Goal: Check status: Check status

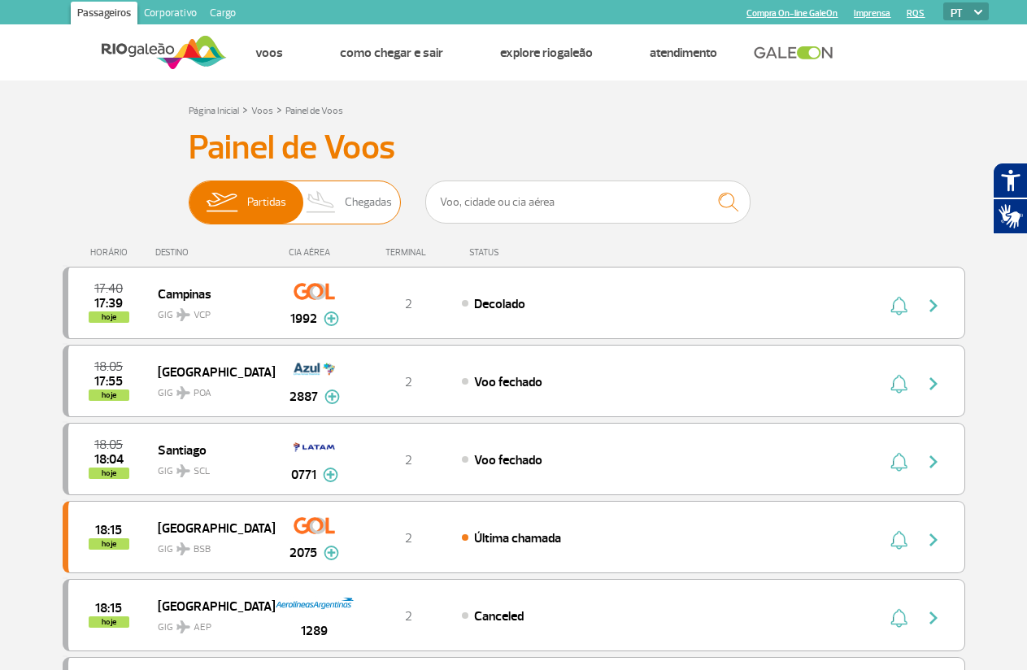
click at [362, 200] on span "Chegadas" at bounding box center [368, 202] width 47 height 42
click at [189, 194] on input "Partidas Chegadas" at bounding box center [189, 194] width 0 height 0
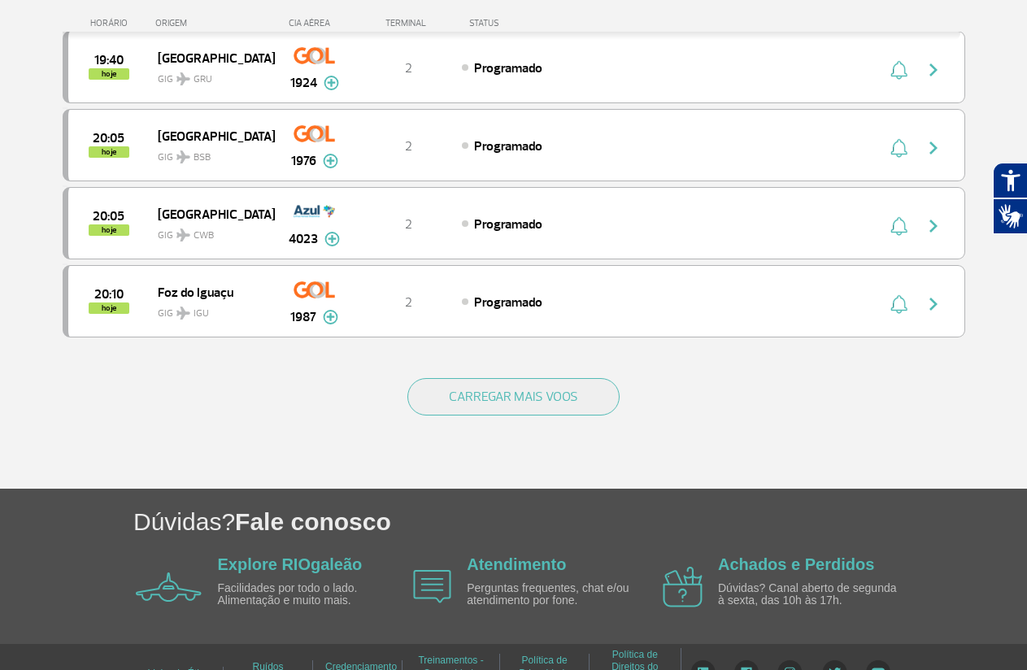
scroll to position [1532, 0]
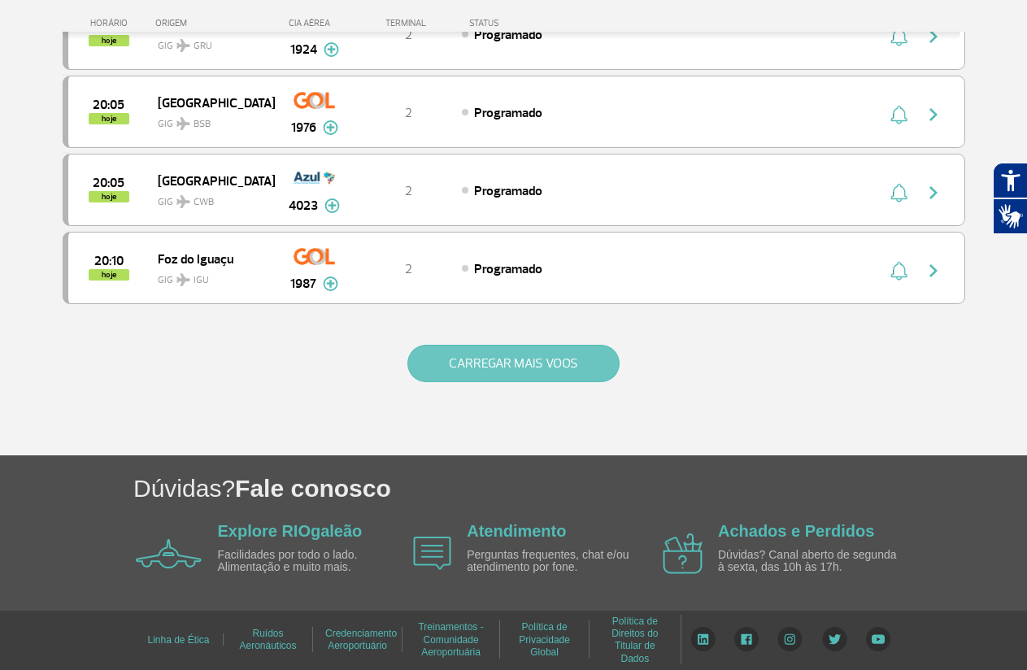
click at [526, 358] on button "CARREGAR MAIS VOOS" at bounding box center [513, 363] width 212 height 37
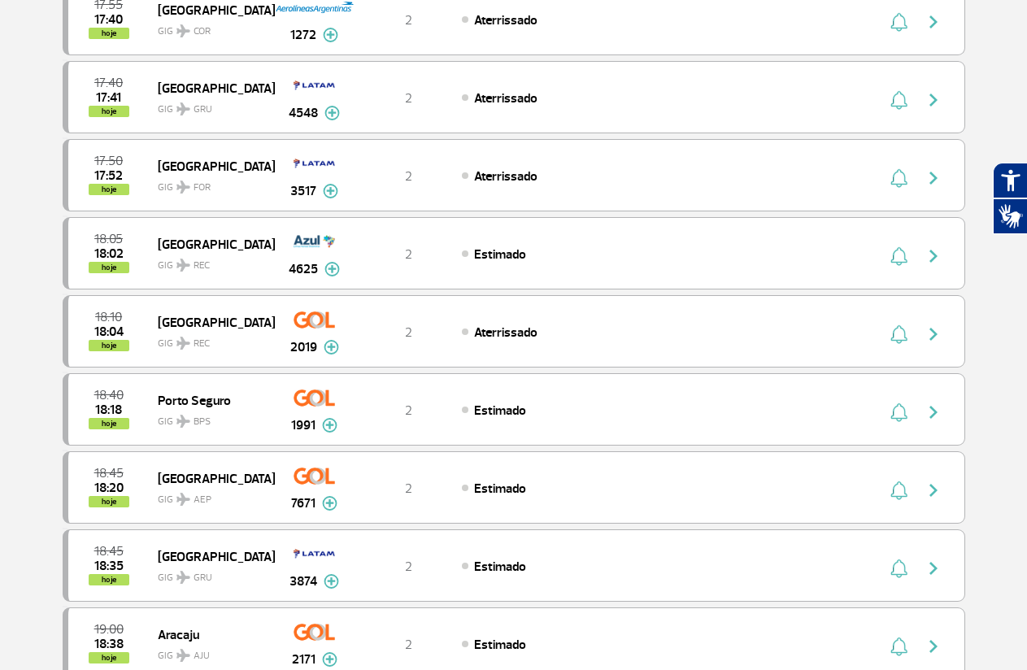
scroll to position [0, 0]
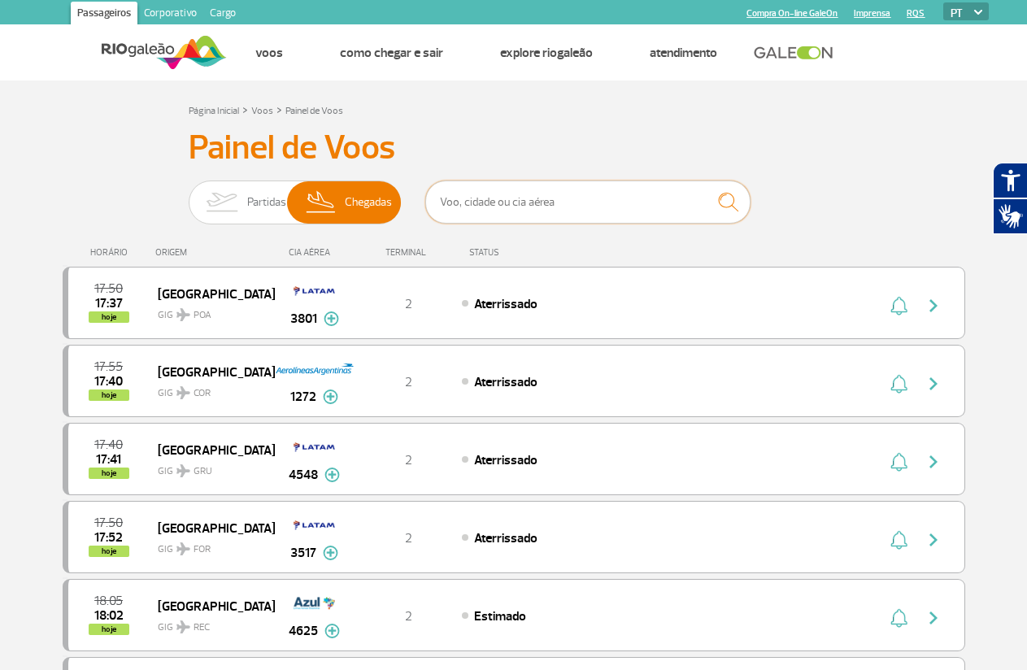
click at [531, 202] on input "text" at bounding box center [587, 201] width 325 height 43
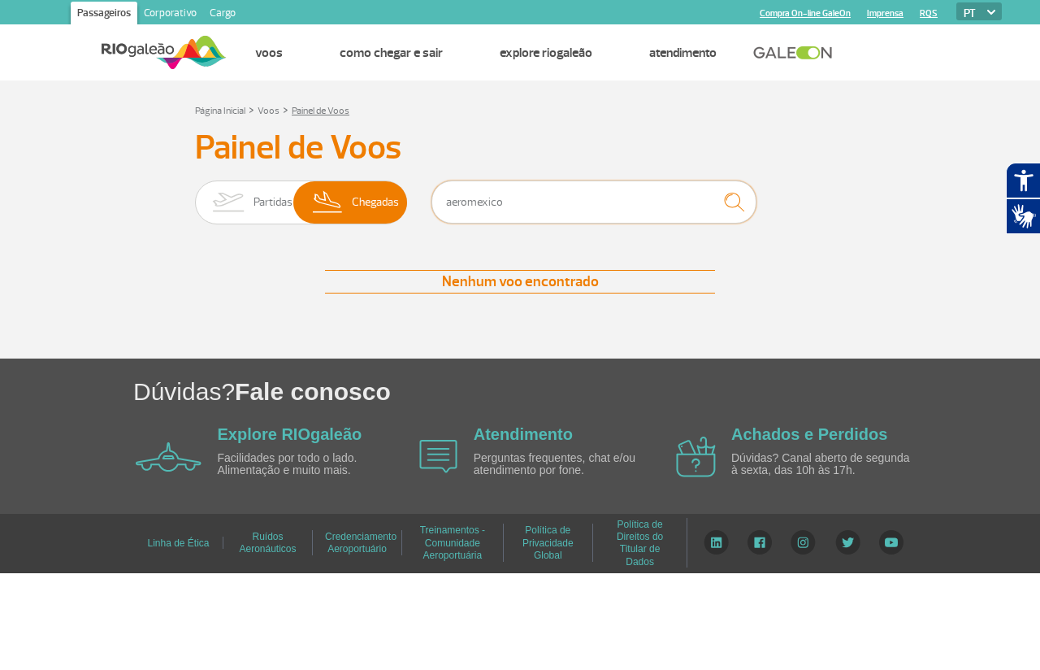
type input "aeromexico"
click at [331, 107] on link "Painel de Voos" at bounding box center [321, 111] width 58 height 12
click at [364, 206] on span "Chegadas" at bounding box center [375, 202] width 47 height 42
click at [195, 194] on input "Partidas Chegadas" at bounding box center [195, 194] width 0 height 0
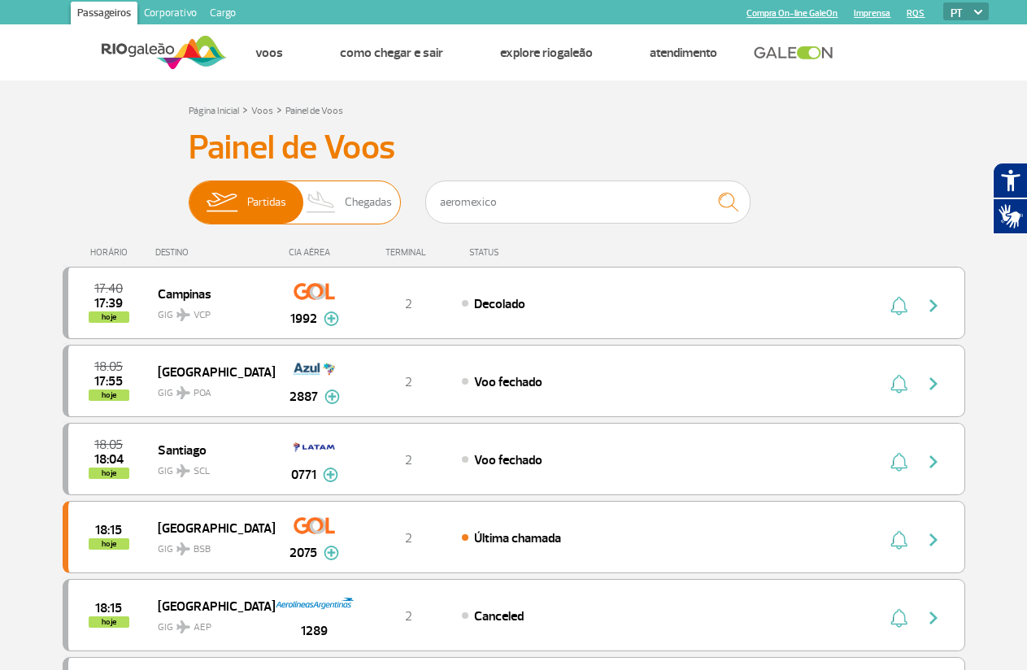
click at [349, 207] on span "Chegadas" at bounding box center [368, 202] width 47 height 42
click at [189, 194] on input "Partidas Chegadas" at bounding box center [189, 194] width 0 height 0
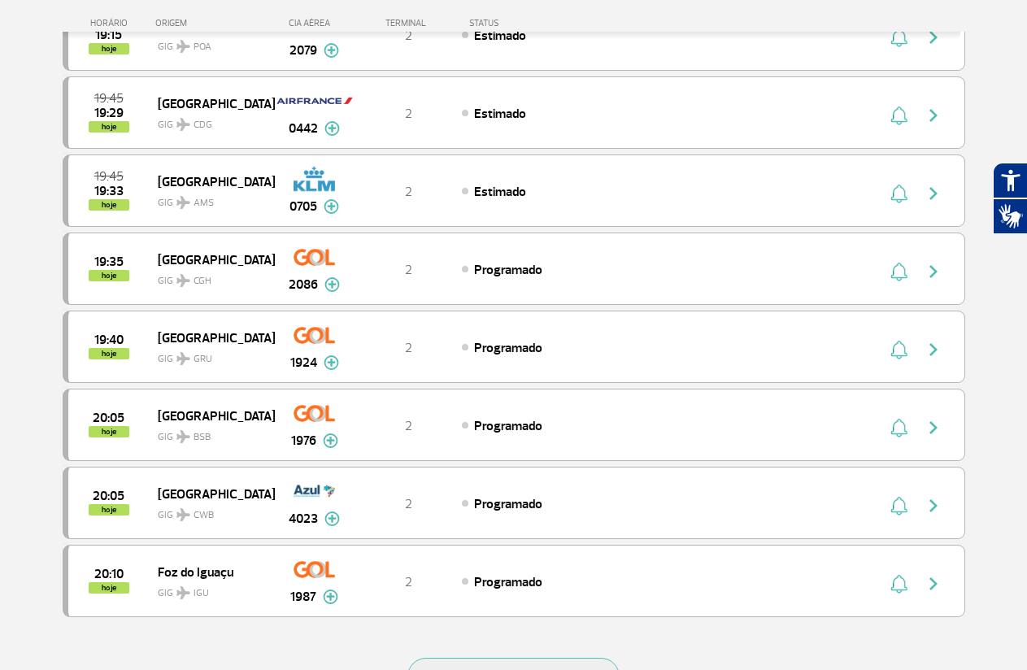
scroll to position [1342, 0]
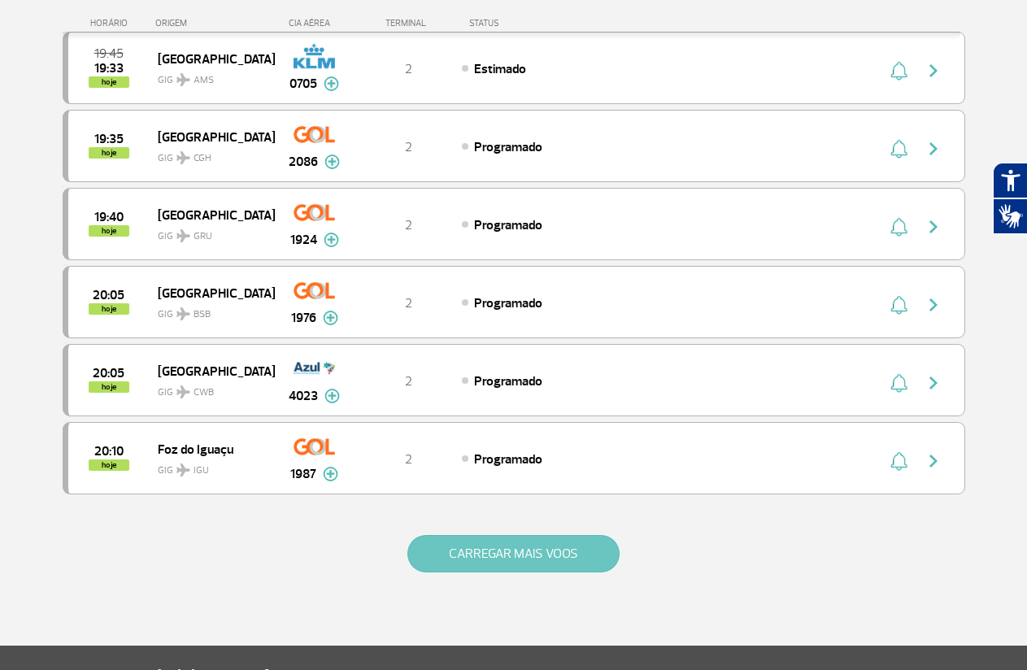
click at [562, 558] on button "CARREGAR MAIS VOOS" at bounding box center [513, 553] width 212 height 37
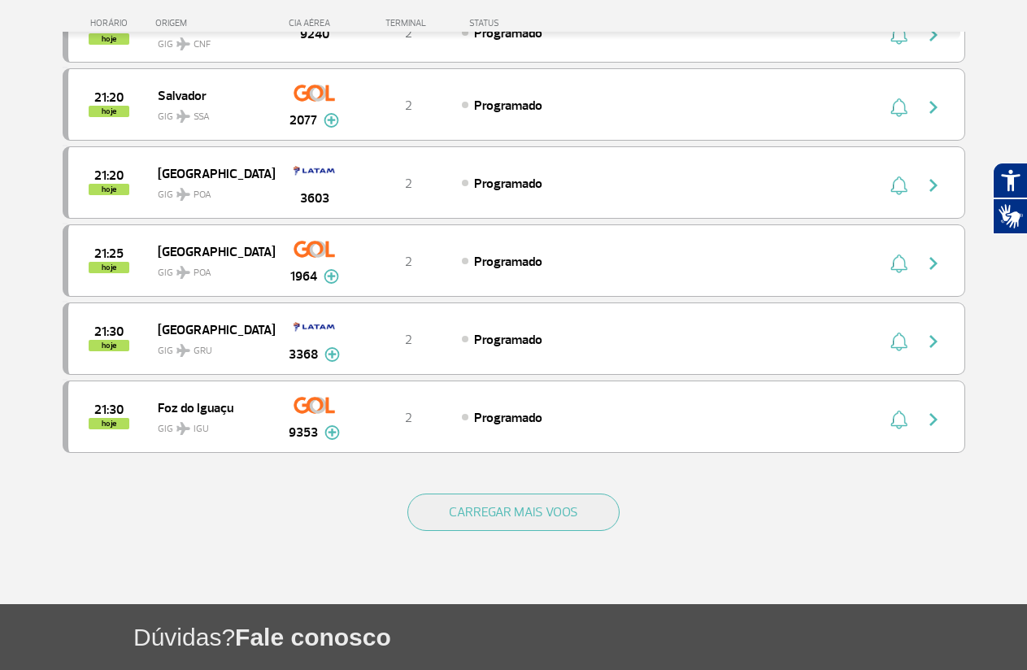
scroll to position [2971, 0]
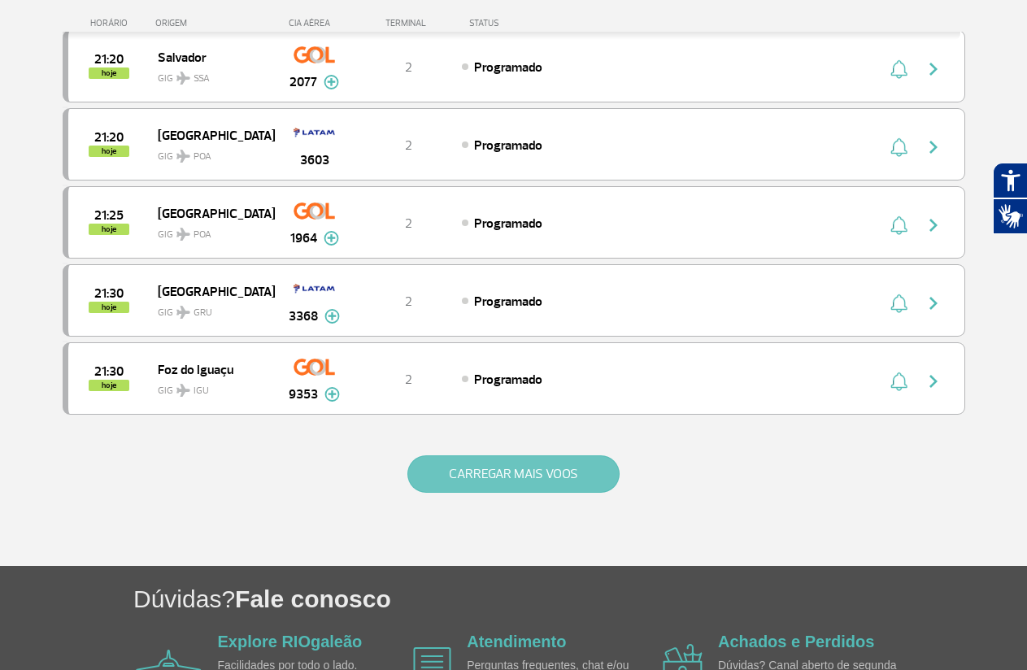
click at [474, 476] on button "CARREGAR MAIS VOOS" at bounding box center [513, 473] width 212 height 37
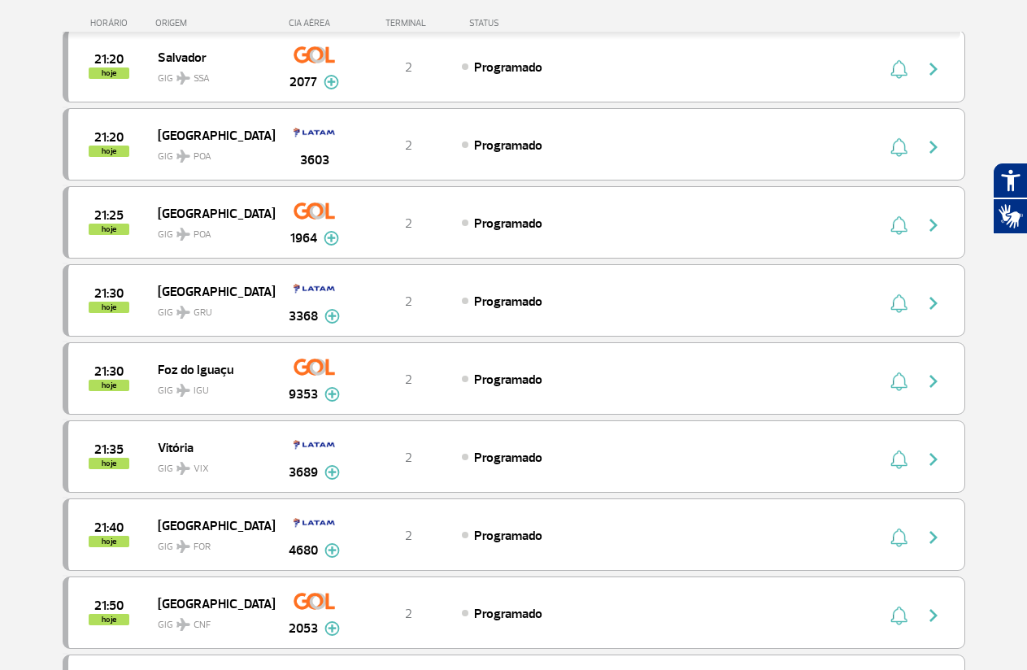
scroll to position [4630, 0]
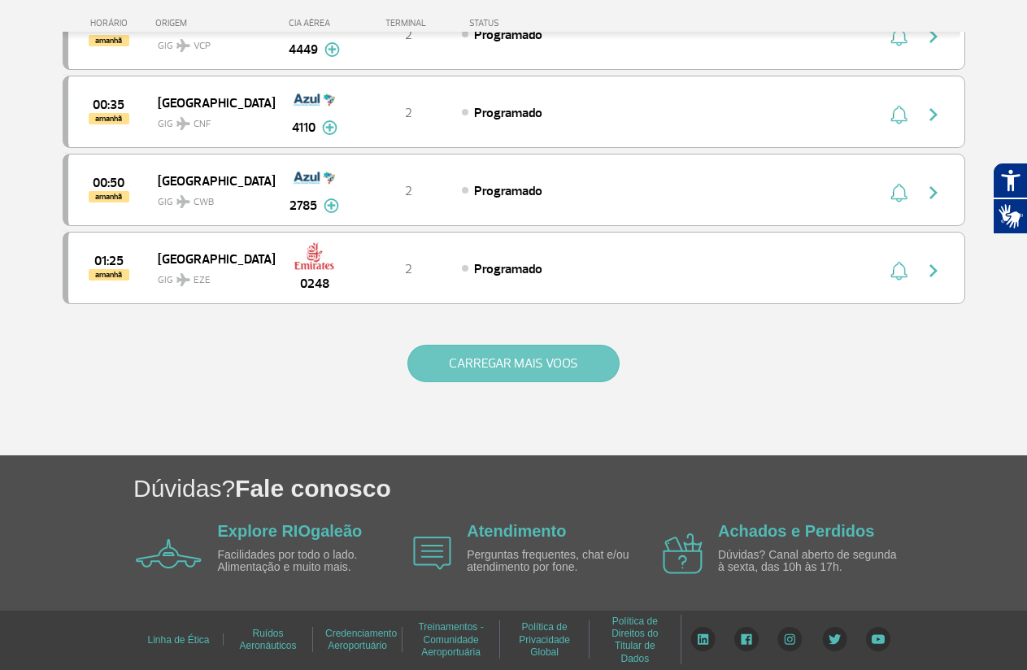
click at [525, 364] on button "CARREGAR MAIS VOOS" at bounding box center [513, 363] width 212 height 37
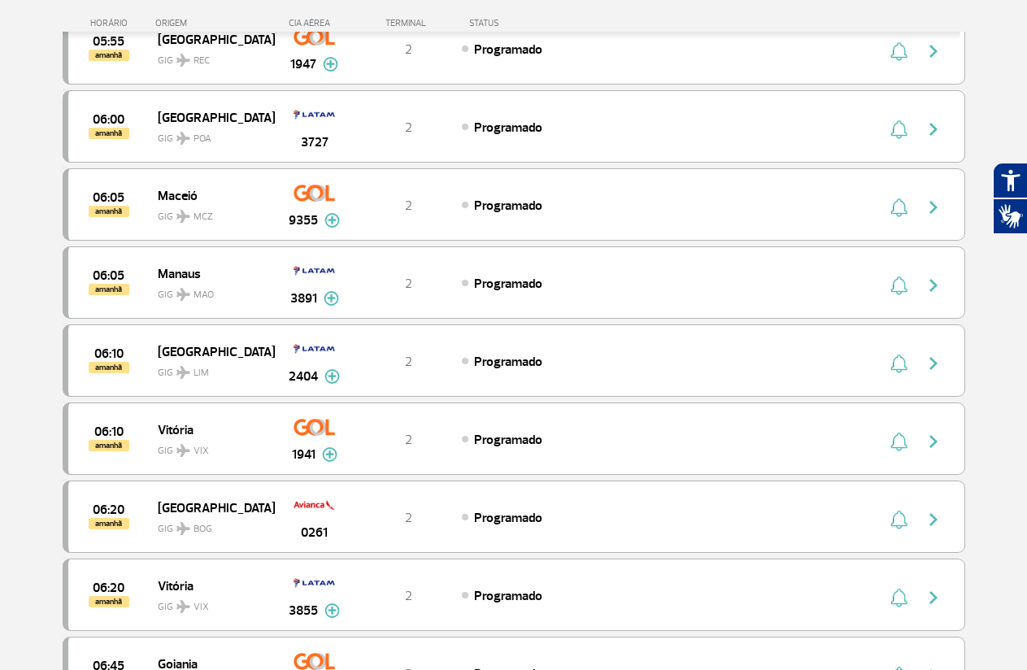
scroll to position [6179, 0]
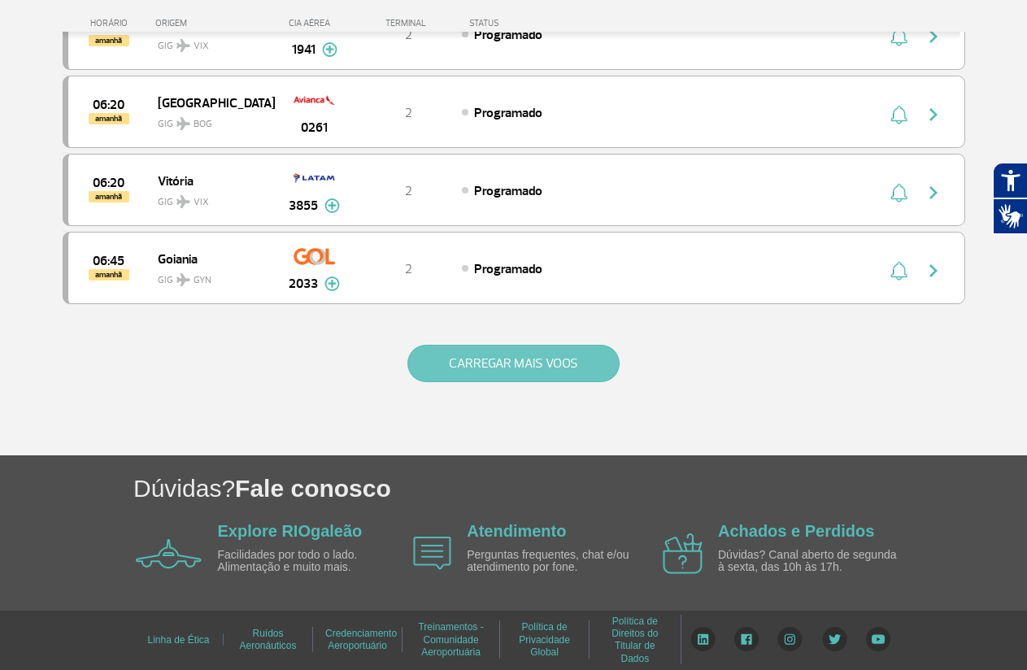
click at [510, 367] on button "CARREGAR MAIS VOOS" at bounding box center [513, 363] width 212 height 37
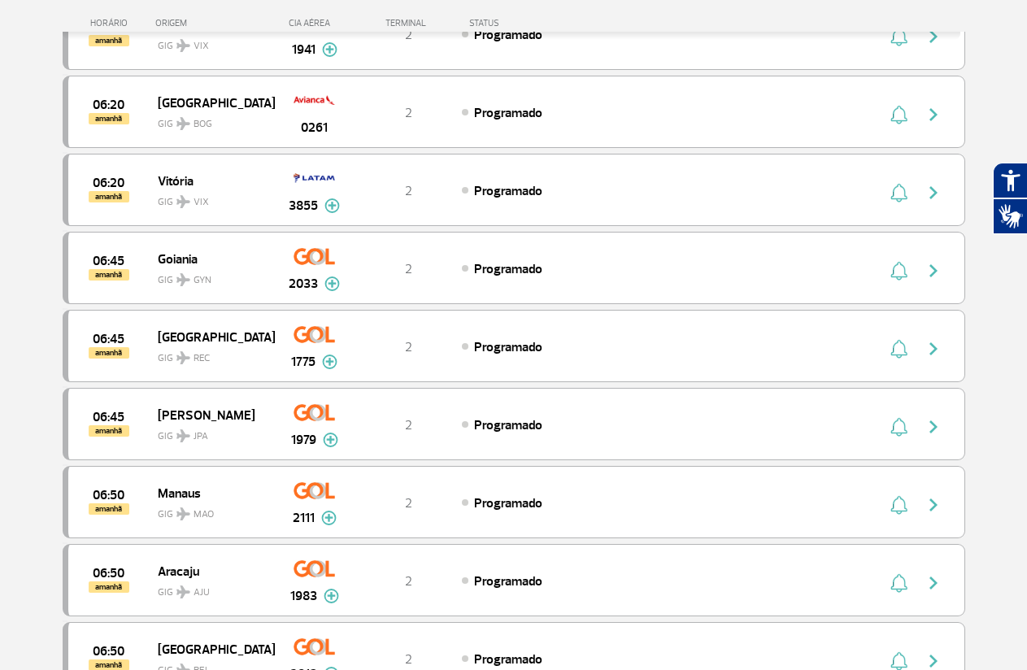
scroll to position [7740, 0]
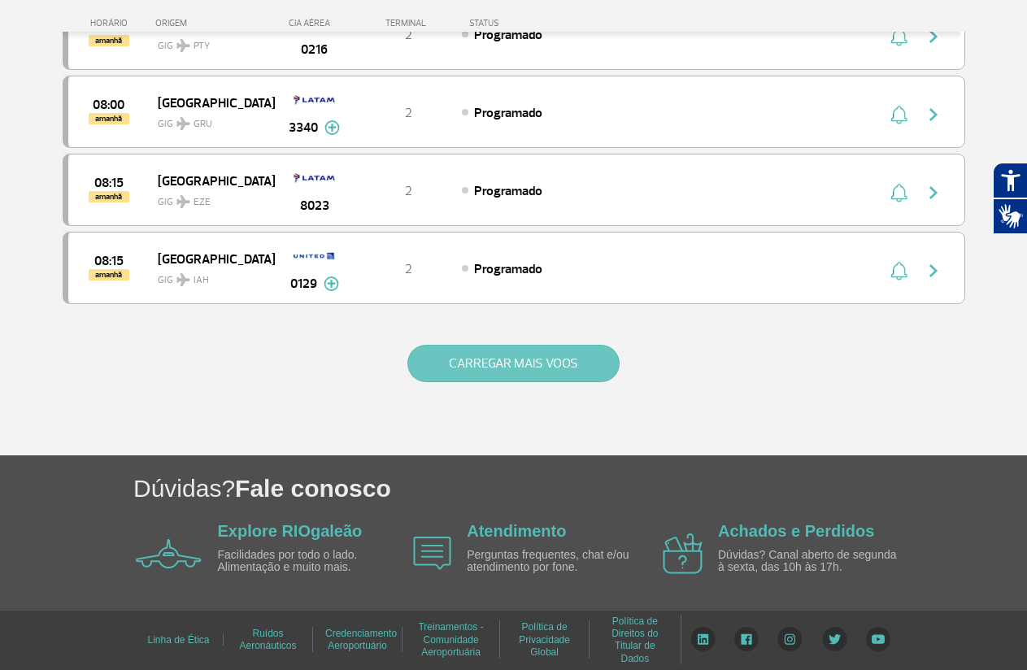
click at [529, 366] on button "CARREGAR MAIS VOOS" at bounding box center [513, 363] width 212 height 37
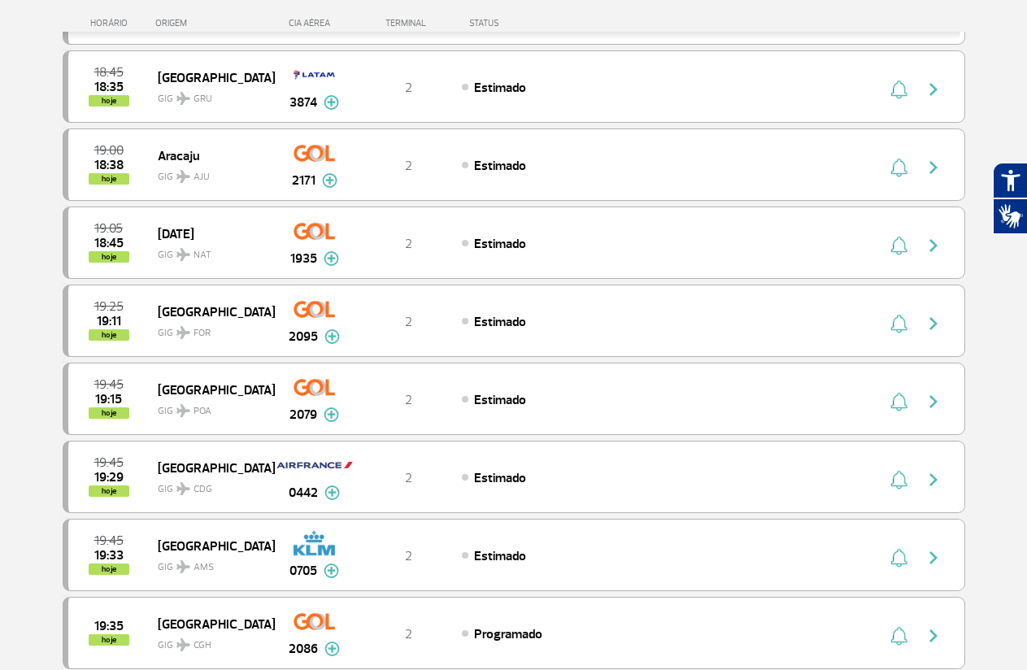
scroll to position [0, 0]
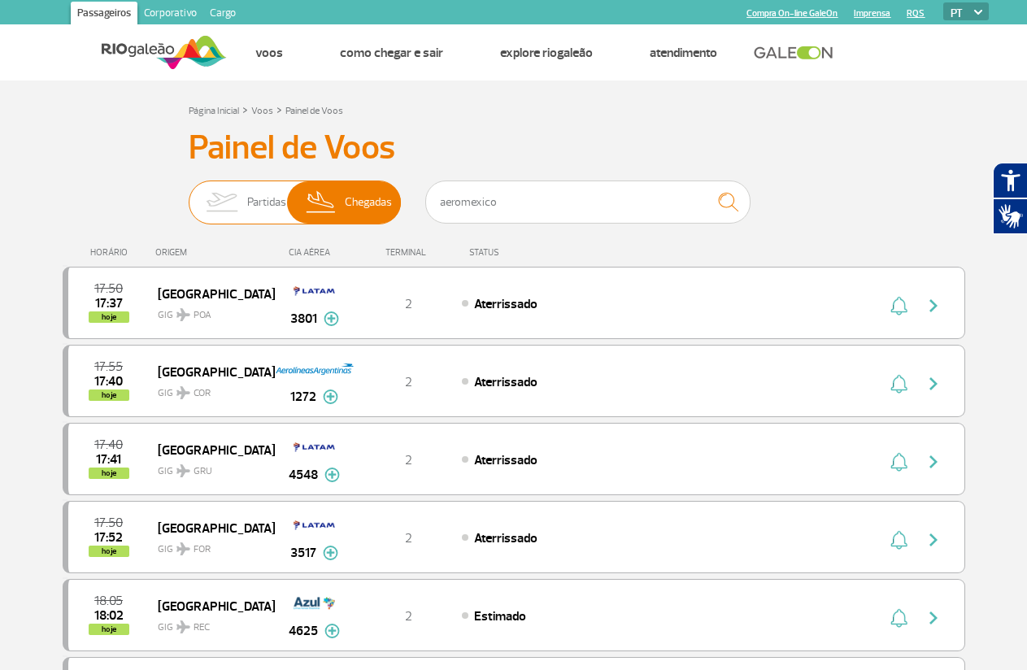
click at [358, 205] on span "Chegadas" at bounding box center [368, 202] width 47 height 42
click at [189, 194] on input "Partidas Chegadas" at bounding box center [189, 194] width 0 height 0
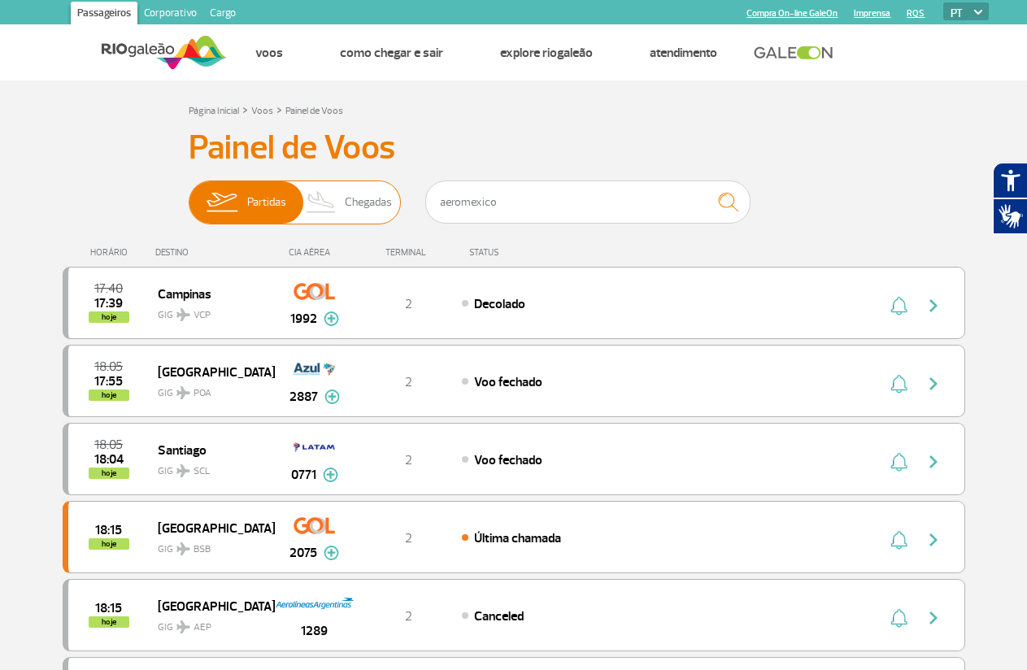
click at [358, 206] on span "Chegadas" at bounding box center [368, 202] width 47 height 42
click at [189, 194] on input "Partidas Chegadas" at bounding box center [189, 194] width 0 height 0
